Goal: Communication & Community: Answer question/provide support

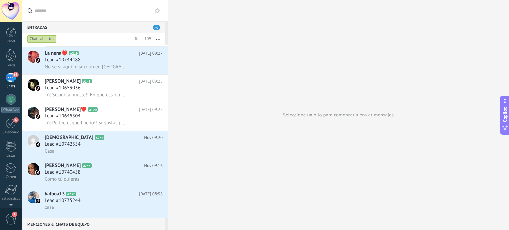
scroll to position [199, 0]
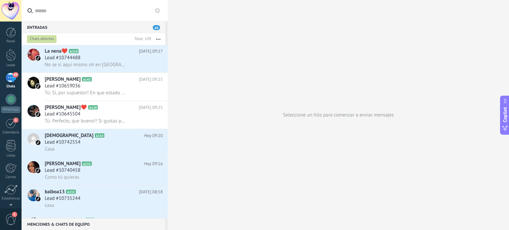
click at [158, 40] on button "button" at bounding box center [158, 39] width 14 height 12
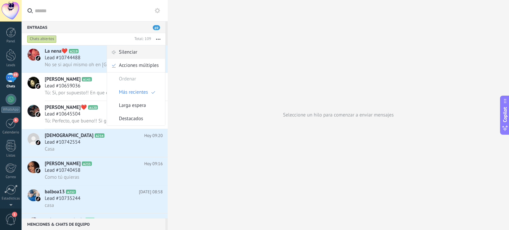
click at [147, 50] on div "Silenciar" at bounding box center [136, 52] width 58 height 13
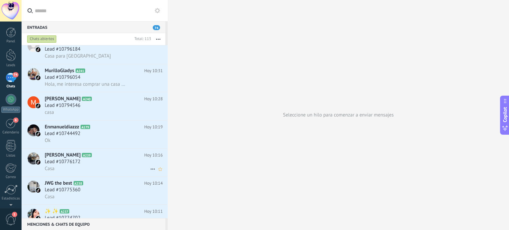
scroll to position [33, 0]
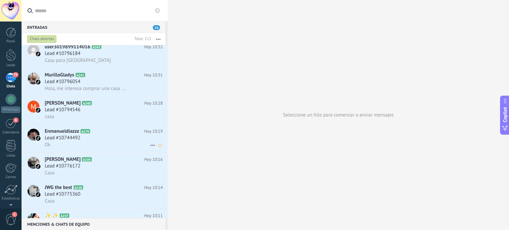
click at [80, 141] on h3 "Lead #10744492" at bounding box center [64, 138] width 39 height 7
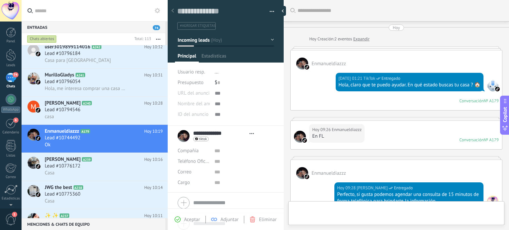
type textarea "**********"
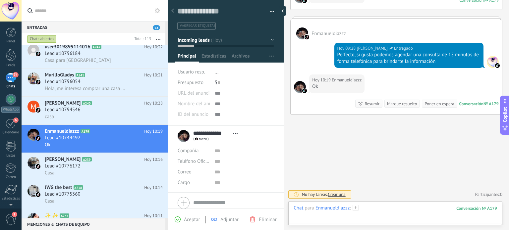
click at [373, 213] on div at bounding box center [394, 215] width 203 height 20
click at [0, 0] on div "Enviar Cancelar Rastrear clics en links ? Reducir links largos y rastrear clics…" at bounding box center [0, 0] width 0 height 0
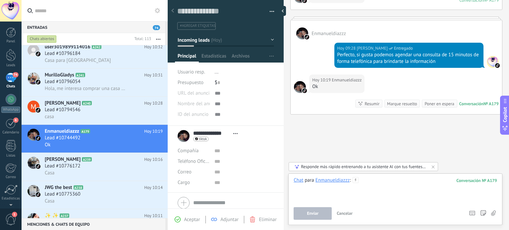
click at [390, 180] on div at bounding box center [394, 189] width 203 height 25
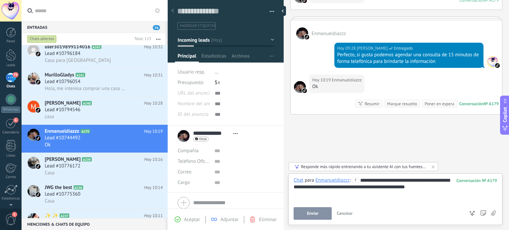
click at [382, 186] on div "**********" at bounding box center [394, 189] width 203 height 25
click at [301, 216] on button "Enviar" at bounding box center [312, 213] width 38 height 13
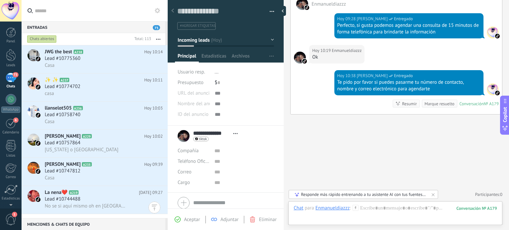
scroll to position [265, 0]
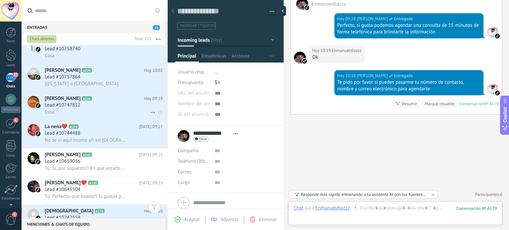
click at [90, 102] on h2 "[PERSON_NAME] A235" at bounding box center [94, 98] width 99 height 7
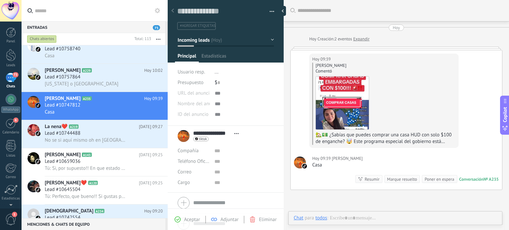
scroll to position [3, 0]
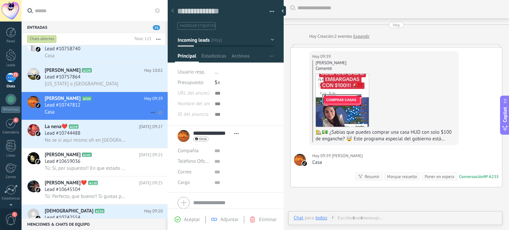
click at [151, 113] on use at bounding box center [152, 112] width 4 height 1
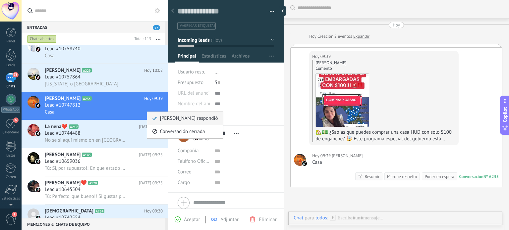
click at [171, 121] on span "[PERSON_NAME] respondió" at bounding box center [189, 118] width 58 height 13
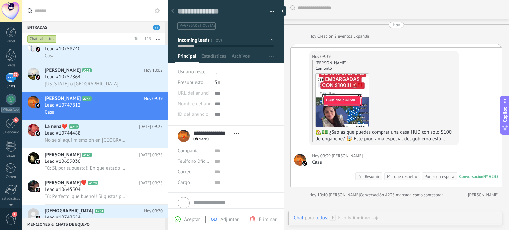
scroll to position [14, 0]
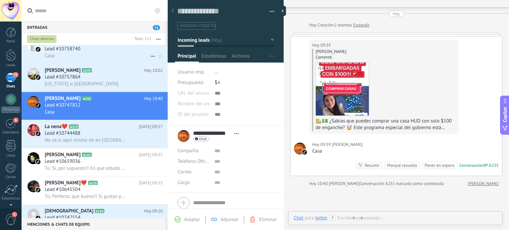
click at [75, 61] on div "llanselot505 A236 [DATE] 10:03 Lead #10758740 Casa" at bounding box center [106, 50] width 123 height 28
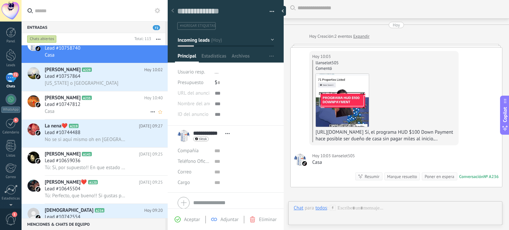
scroll to position [199, 0]
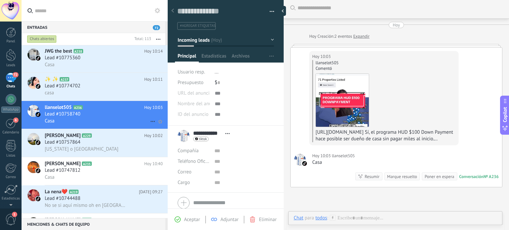
click at [150, 124] on icon at bounding box center [153, 122] width 8 height 8
click at [174, 125] on span "[PERSON_NAME] respondió" at bounding box center [189, 127] width 58 height 13
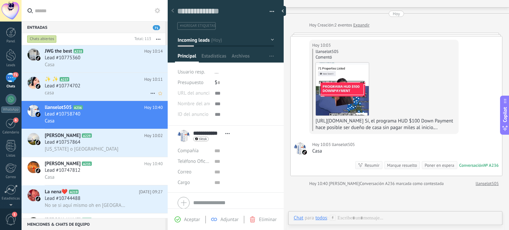
click at [96, 87] on div "Lead #10774702" at bounding box center [104, 86] width 118 height 7
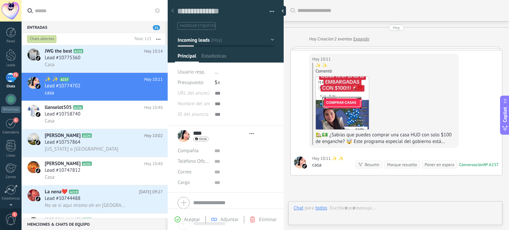
scroll to position [10, 0]
click at [149, 96] on icon at bounding box center [153, 93] width 8 height 8
click at [160, 100] on span "[PERSON_NAME] respondió" at bounding box center [189, 99] width 58 height 13
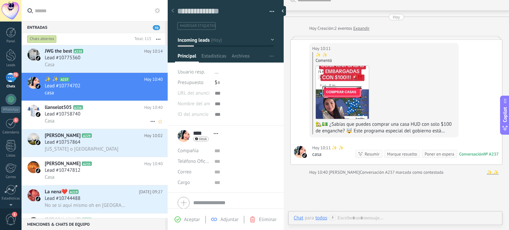
scroll to position [166, 0]
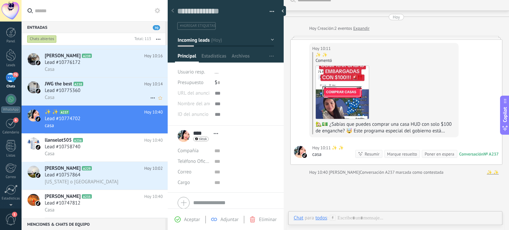
click at [94, 91] on div "Lead #10775360" at bounding box center [104, 90] width 118 height 7
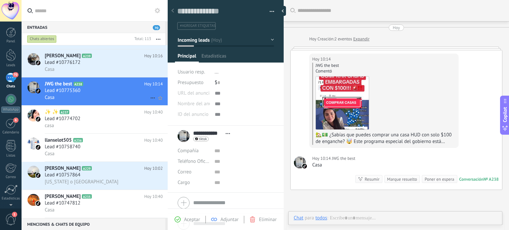
scroll to position [3, 0]
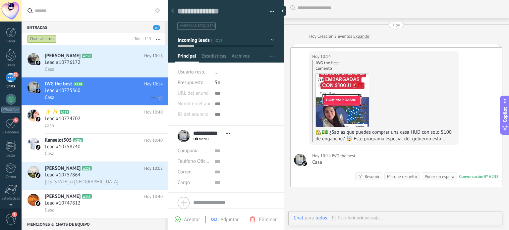
click at [149, 100] on icon at bounding box center [153, 98] width 8 height 8
click at [98, 99] on div at bounding box center [254, 115] width 509 height 230
click at [149, 100] on icon "Conversación cerrada" at bounding box center [153, 98] width 8 height 8
click at [167, 106] on span "[PERSON_NAME] respondió" at bounding box center [189, 103] width 58 height 13
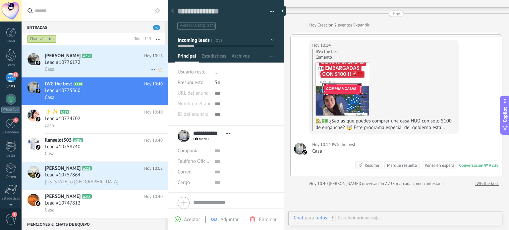
click at [86, 61] on div "Lead #10776172" at bounding box center [104, 62] width 118 height 7
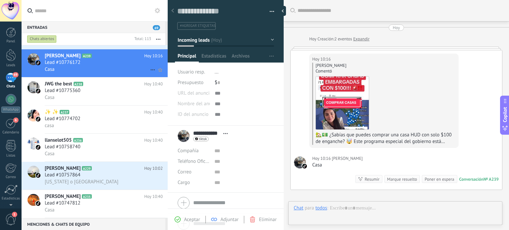
click at [149, 73] on icon at bounding box center [153, 70] width 8 height 8
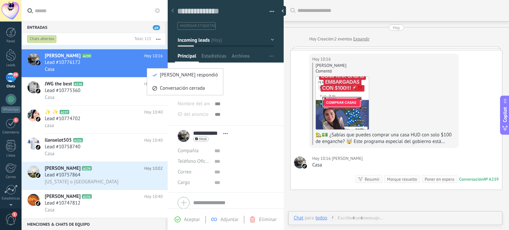
scroll to position [3, 0]
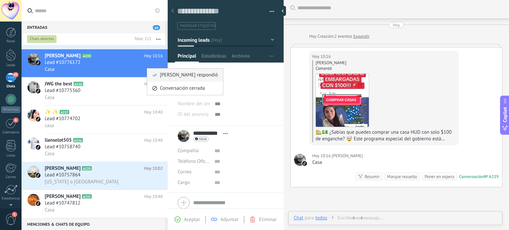
click at [159, 74] on div "[PERSON_NAME] respondió" at bounding box center [185, 75] width 66 height 13
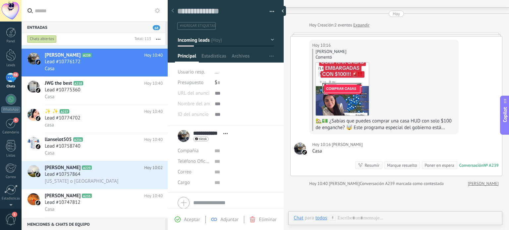
scroll to position [66, 0]
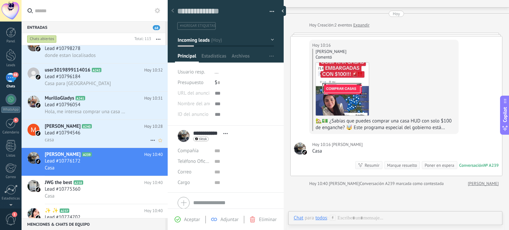
click at [82, 139] on div "casa" at bounding box center [104, 139] width 118 height 7
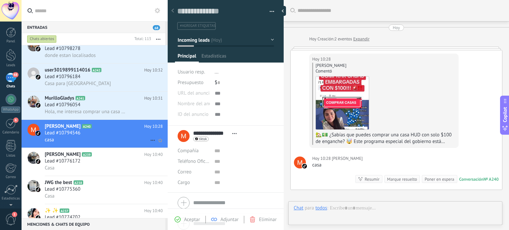
scroll to position [10, 0]
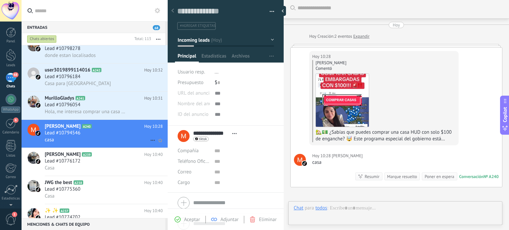
click at [149, 142] on icon at bounding box center [153, 140] width 8 height 8
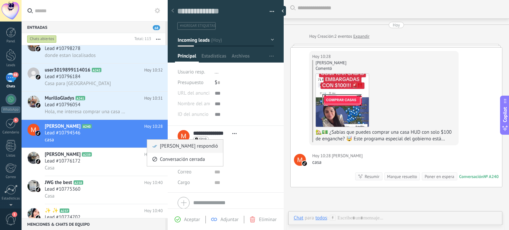
click at [159, 142] on div "[PERSON_NAME] respondió" at bounding box center [185, 146] width 66 height 13
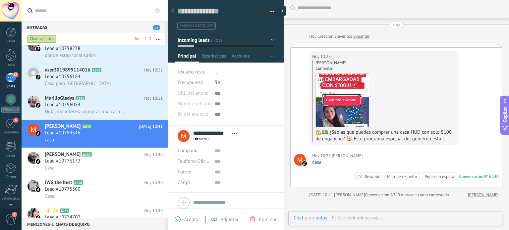
scroll to position [14, 0]
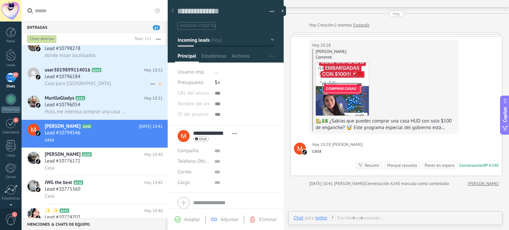
click at [96, 85] on div "Casa para [GEOGRAPHIC_DATA]" at bounding box center [104, 83] width 118 height 7
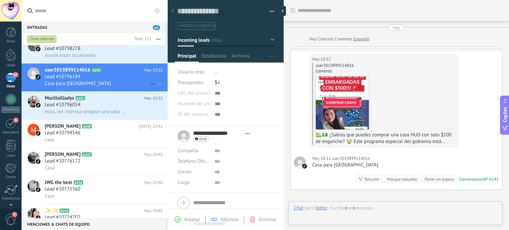
scroll to position [10, 0]
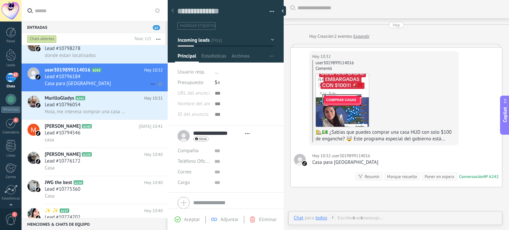
click at [150, 85] on icon at bounding box center [153, 84] width 8 height 8
click at [162, 90] on span "[PERSON_NAME] respondió" at bounding box center [189, 88] width 58 height 13
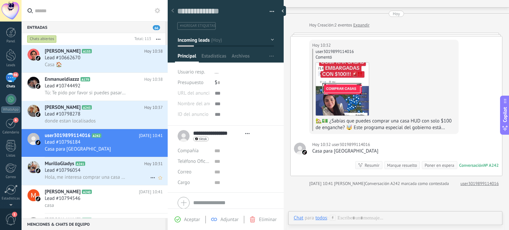
scroll to position [0, 0]
click at [112, 66] on div "Casa 🏠" at bounding box center [104, 65] width 118 height 7
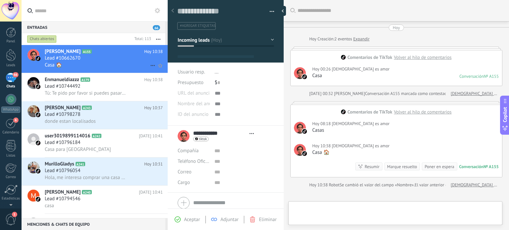
type textarea "**********"
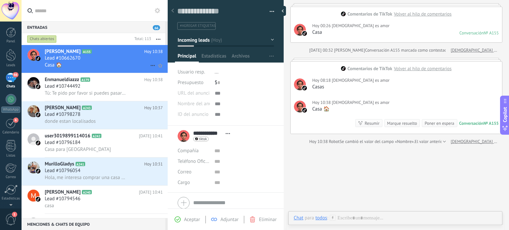
click at [150, 66] on use at bounding box center [152, 65] width 4 height 1
click at [359, 217] on div at bounding box center [254, 115] width 509 height 230
click at [372, 216] on div at bounding box center [394, 225] width 203 height 20
paste div
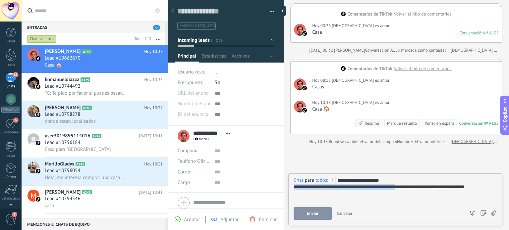
drag, startPoint x: 402, startPoint y: 188, endPoint x: 249, endPoint y: 186, distance: 153.6
click at [249, 187] on div "Guardar y crear Imprimir Administrar etiquetas" at bounding box center [338, 115] width 341 height 230
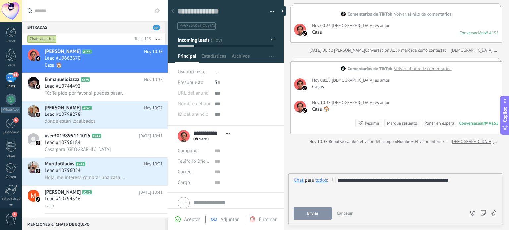
click at [305, 217] on button "Enviar" at bounding box center [312, 213] width 38 height 13
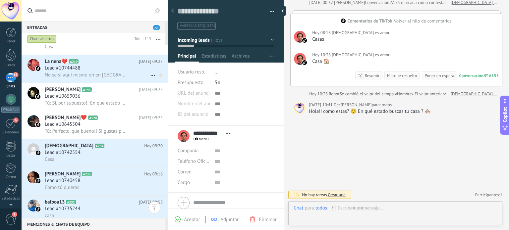
scroll to position [364, 0]
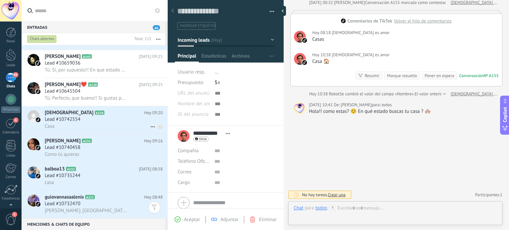
click at [95, 127] on div "Casa" at bounding box center [104, 126] width 118 height 7
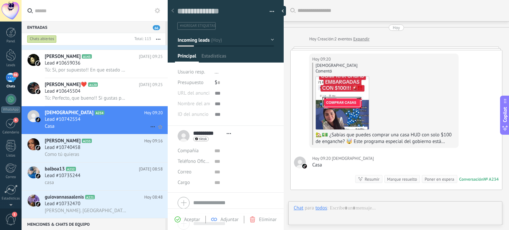
scroll to position [3, 0]
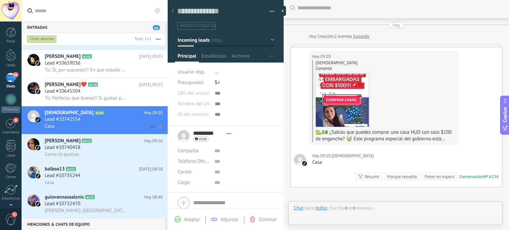
click at [150, 129] on icon at bounding box center [153, 127] width 8 height 8
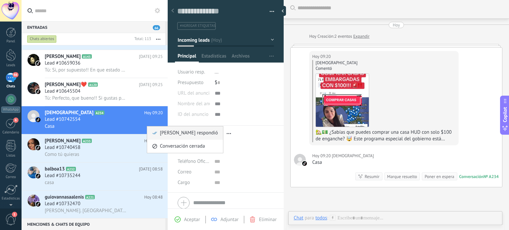
click at [161, 132] on span "[PERSON_NAME] respondió" at bounding box center [189, 132] width 58 height 13
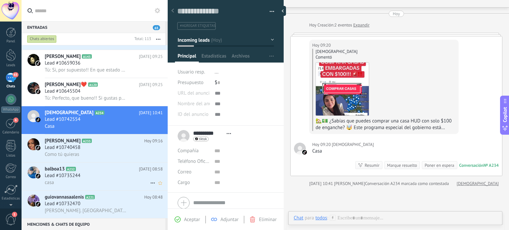
click at [68, 179] on span "Lead #10735244" at bounding box center [63, 176] width 36 height 7
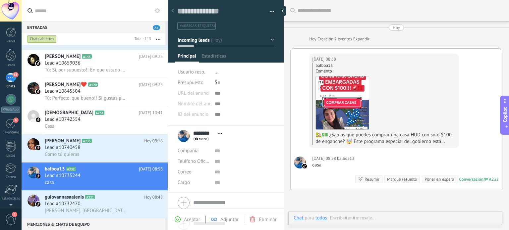
scroll to position [3, 0]
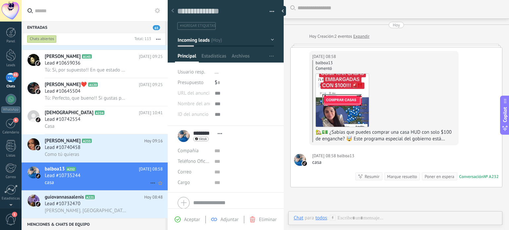
click at [150, 186] on icon at bounding box center [153, 183] width 8 height 8
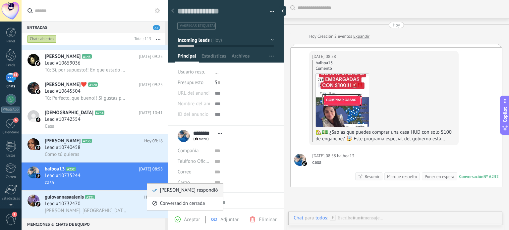
click at [159, 191] on div "[PERSON_NAME] respondió" at bounding box center [185, 190] width 66 height 13
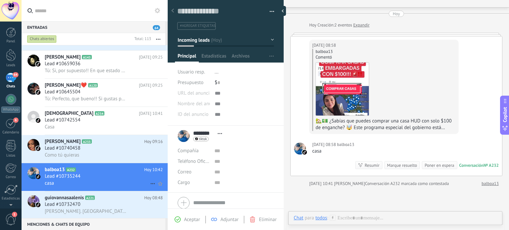
scroll to position [430, 0]
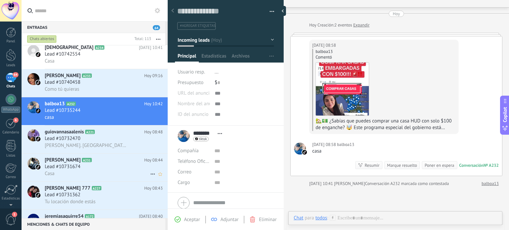
click at [110, 170] on div "Lead #10731674" at bounding box center [104, 167] width 118 height 7
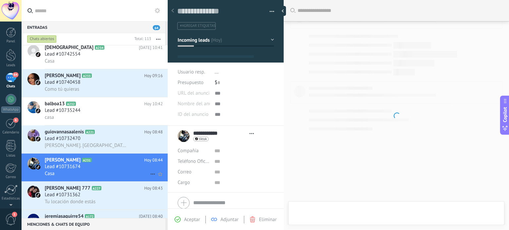
scroll to position [10, 0]
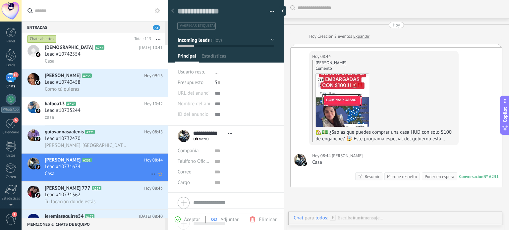
click at [150, 178] on icon at bounding box center [153, 174] width 8 height 8
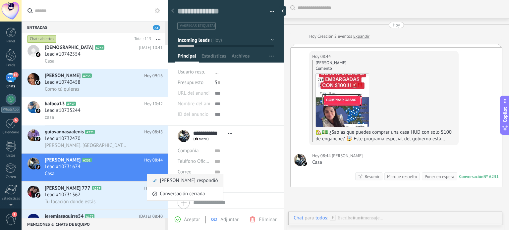
click at [163, 182] on span "[PERSON_NAME] respondió" at bounding box center [189, 180] width 58 height 13
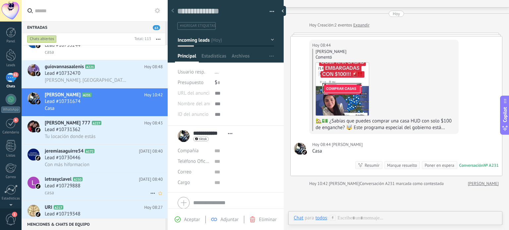
scroll to position [563, 0]
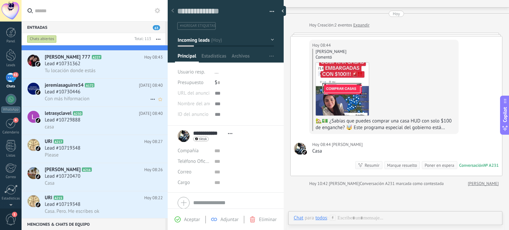
click at [95, 102] on div "Con más hiformacion" at bounding box center [104, 98] width 118 height 7
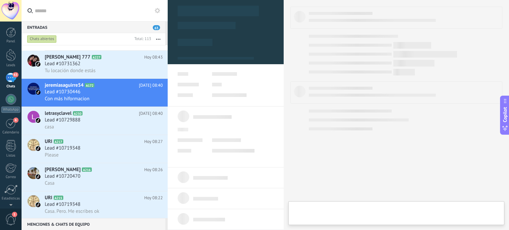
type textarea "**********"
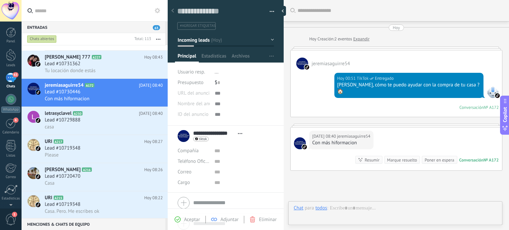
scroll to position [56, 0]
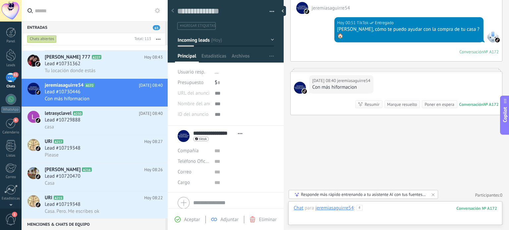
click at [398, 210] on div at bounding box center [394, 215] width 203 height 20
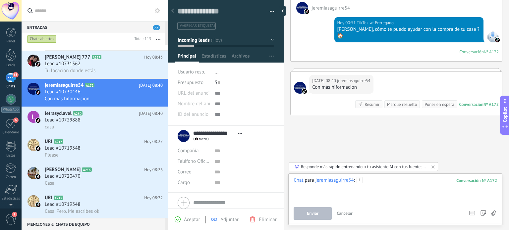
paste div
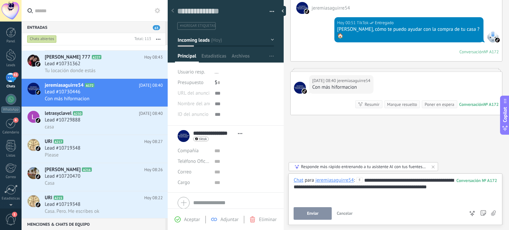
click at [370, 190] on div "**********" at bounding box center [394, 189] width 203 height 25
click at [460, 190] on div "**********" at bounding box center [394, 189] width 203 height 25
click at [306, 210] on button "Enviar" at bounding box center [312, 213] width 38 height 13
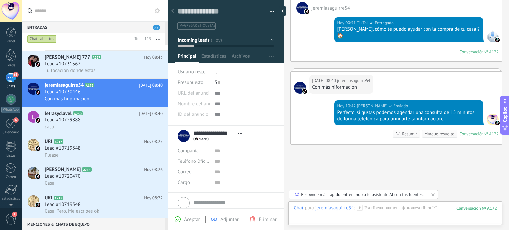
scroll to position [85, 0]
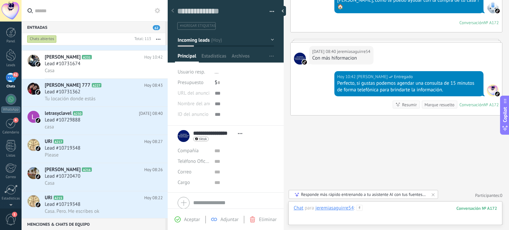
click at [398, 209] on div at bounding box center [394, 215] width 203 height 20
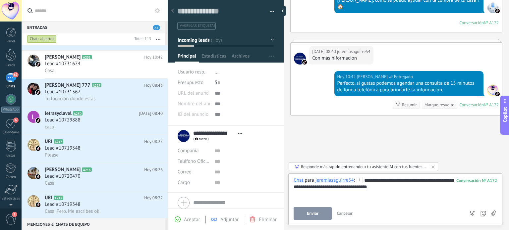
click at [486, 213] on div "Enviar Cancelar Rastrear clics en links ? Reducir links largos y rastrear clics…" at bounding box center [394, 213] width 203 height 13
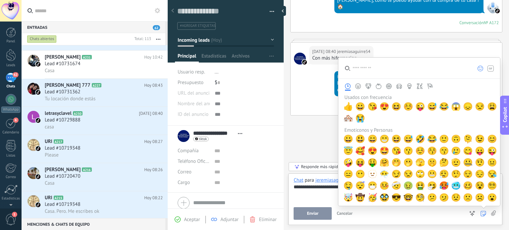
click at [484, 213] on icon at bounding box center [483, 214] width 6 height 6
click at [481, 215] on icon at bounding box center [483, 214] width 6 height 6
click at [408, 108] on span "☺️" at bounding box center [408, 106] width 10 height 9
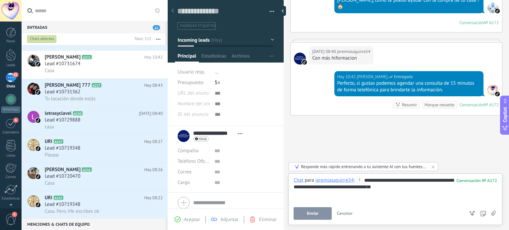
click at [308, 197] on div "**********" at bounding box center [394, 189] width 203 height 25
click at [307, 215] on span "Enviar" at bounding box center [313, 213] width 12 height 5
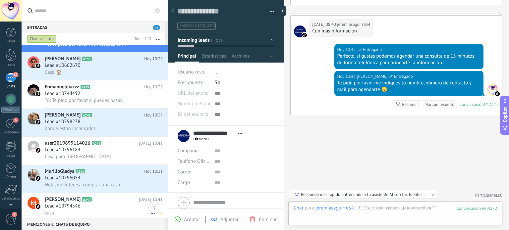
scroll to position [0, 0]
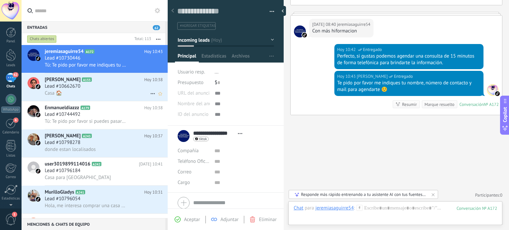
click at [94, 88] on div "Lead #10662670" at bounding box center [104, 86] width 118 height 7
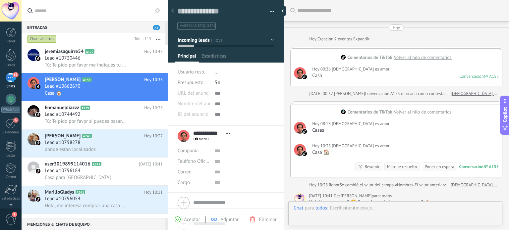
scroll to position [91, 0]
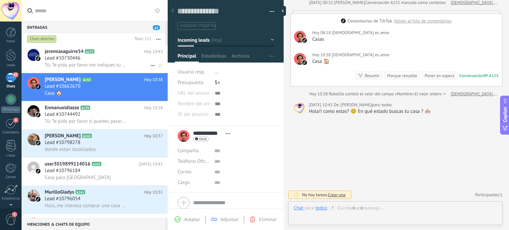
click at [101, 53] on icon at bounding box center [99, 51] width 7 height 7
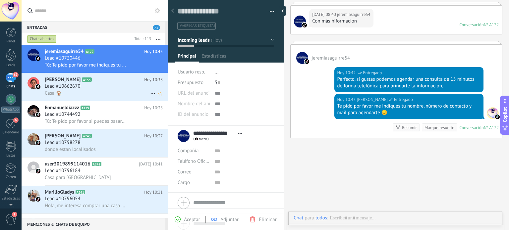
scroll to position [10, 0]
click at [151, 97] on icon at bounding box center [153, 94] width 8 height 8
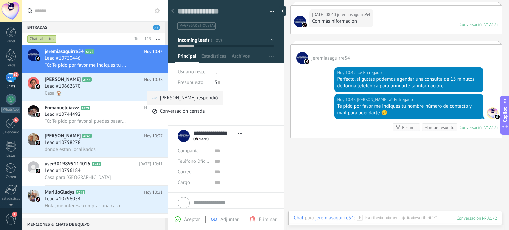
click at [179, 98] on span "[PERSON_NAME] respondió" at bounding box center [189, 97] width 58 height 13
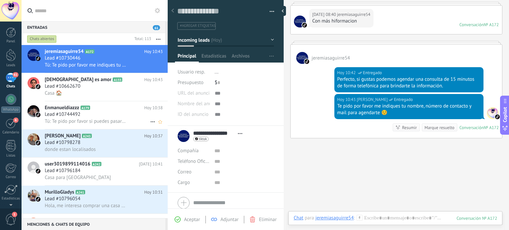
click at [104, 113] on div "Lead #10744492" at bounding box center [104, 114] width 118 height 7
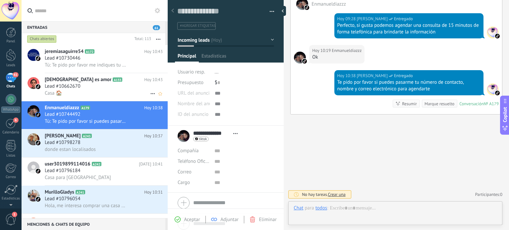
scroll to position [10, 0]
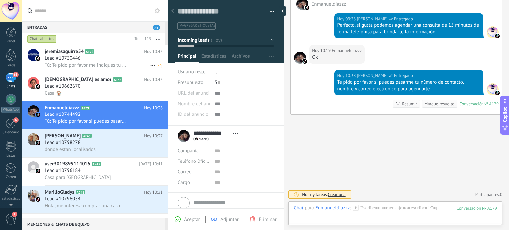
click at [90, 63] on span "Tú: Te pido por favor me indiques tu nombre, número de contacto y mail para age…" at bounding box center [85, 65] width 81 height 6
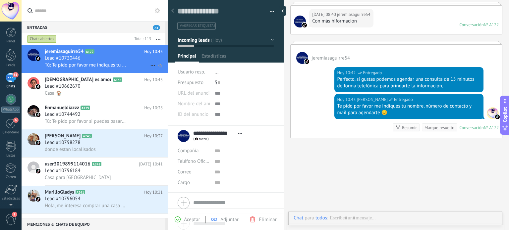
scroll to position [10, 0]
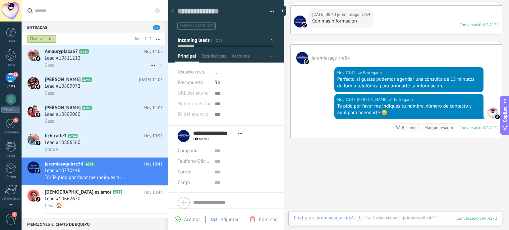
click at [87, 58] on div "Lead #10811212" at bounding box center [104, 58] width 118 height 7
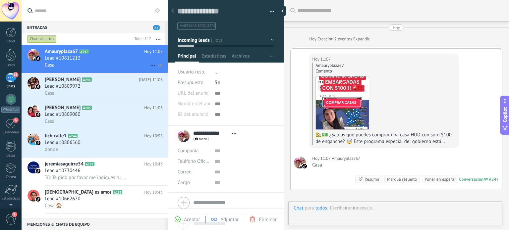
scroll to position [3, 0]
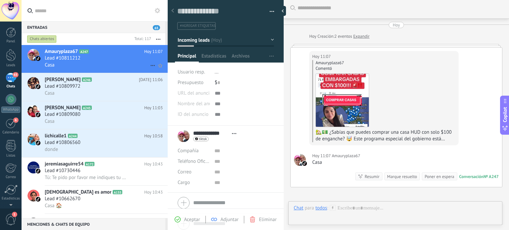
click at [149, 68] on icon at bounding box center [153, 66] width 8 height 8
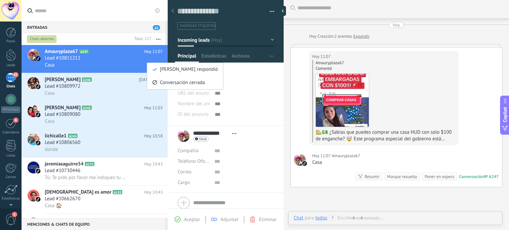
drag, startPoint x: 160, startPoint y: 71, endPoint x: 150, endPoint y: 73, distance: 10.7
click at [158, 70] on div "[PERSON_NAME] respondió" at bounding box center [185, 69] width 66 height 13
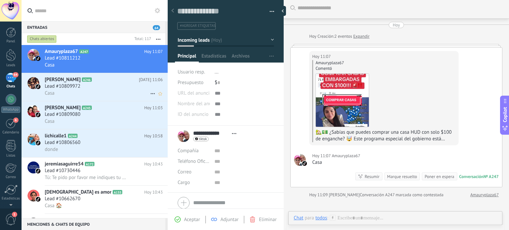
scroll to position [14, 0]
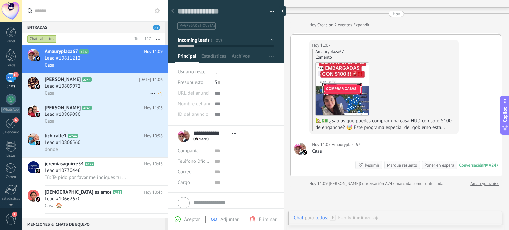
drag, startPoint x: 91, startPoint y: 90, endPoint x: 115, endPoint y: 88, distance: 23.5
click at [90, 90] on div "Lead #10809972" at bounding box center [104, 86] width 118 height 7
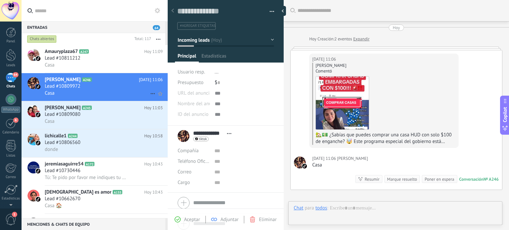
scroll to position [10, 0]
click at [150, 94] on use at bounding box center [152, 93] width 4 height 1
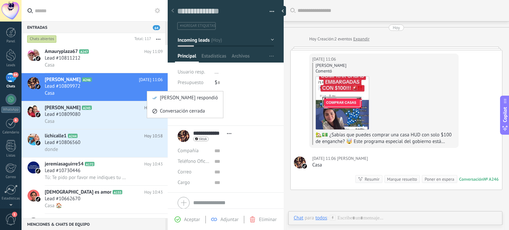
scroll to position [3, 0]
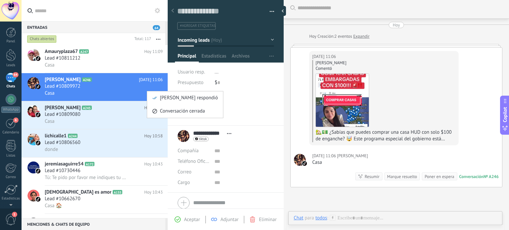
click at [165, 98] on span "[PERSON_NAME] respondió" at bounding box center [189, 97] width 58 height 13
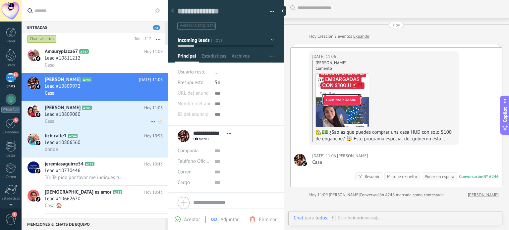
scroll to position [14, 0]
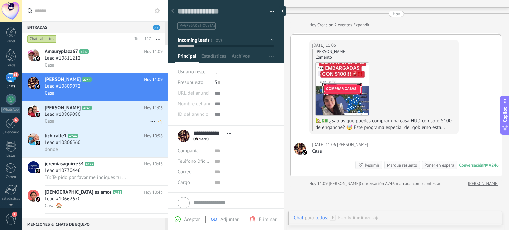
click at [82, 113] on h3 "Lead #10809080" at bounding box center [64, 114] width 39 height 7
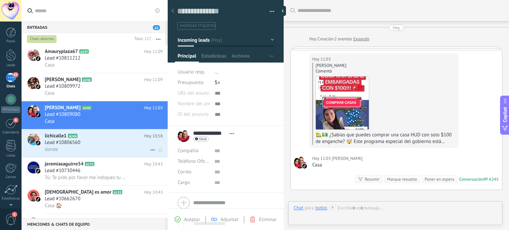
scroll to position [3, 0]
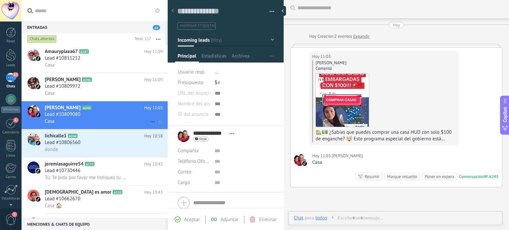
click at [149, 122] on icon at bounding box center [153, 122] width 8 height 8
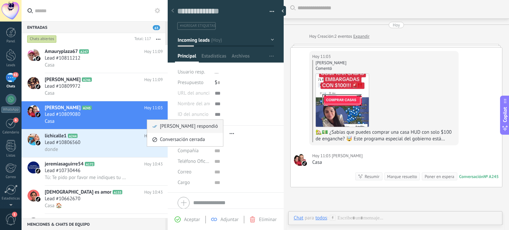
click at [174, 130] on span "[PERSON_NAME] respondió" at bounding box center [189, 126] width 58 height 13
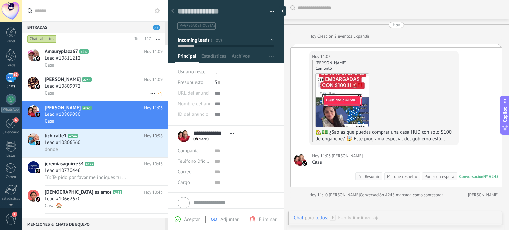
scroll to position [14, 0]
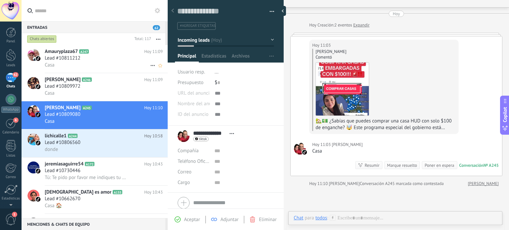
click at [98, 59] on div "Lead #10811212" at bounding box center [104, 58] width 118 height 7
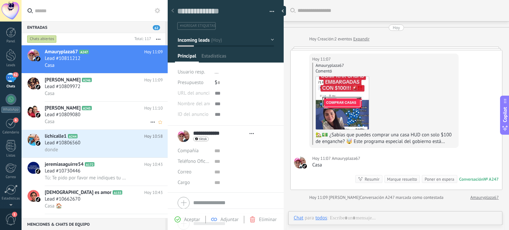
type textarea "**********"
